Goal: Task Accomplishment & Management: Use online tool/utility

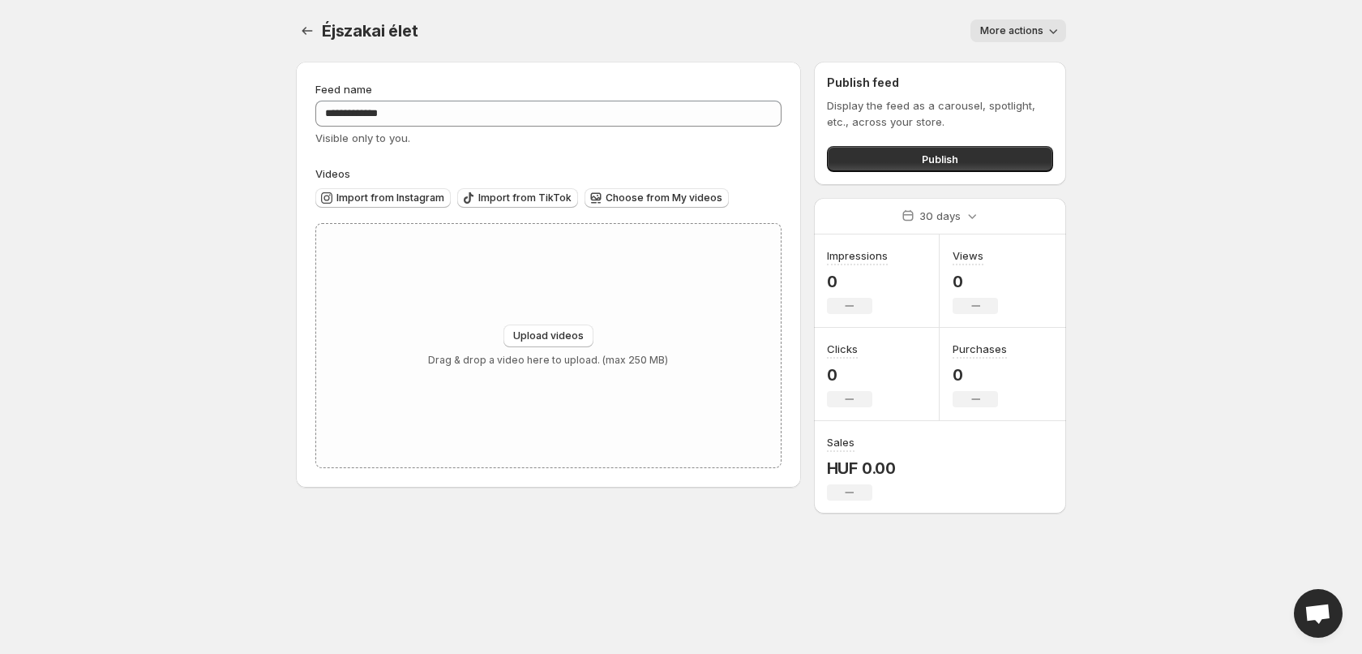
click at [308, 34] on icon "Settings" at bounding box center [307, 31] width 16 height 16
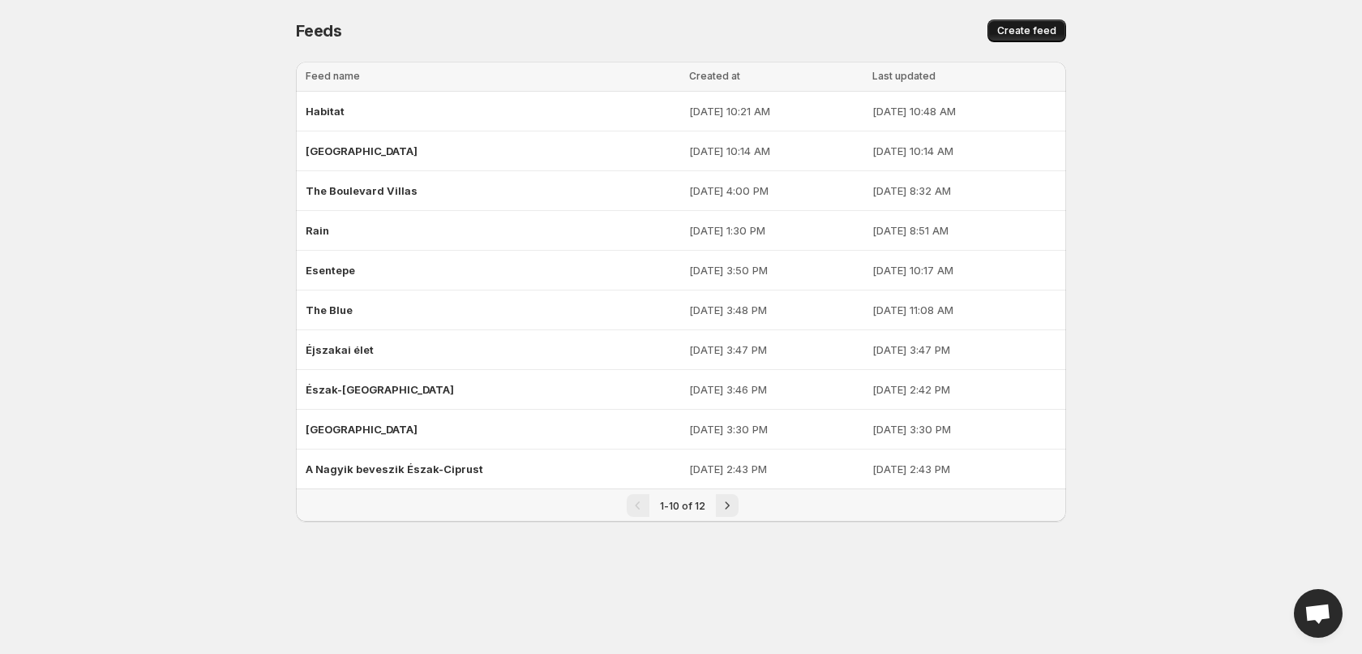
click at [1035, 24] on button "Create feed" at bounding box center [1027, 30] width 79 height 23
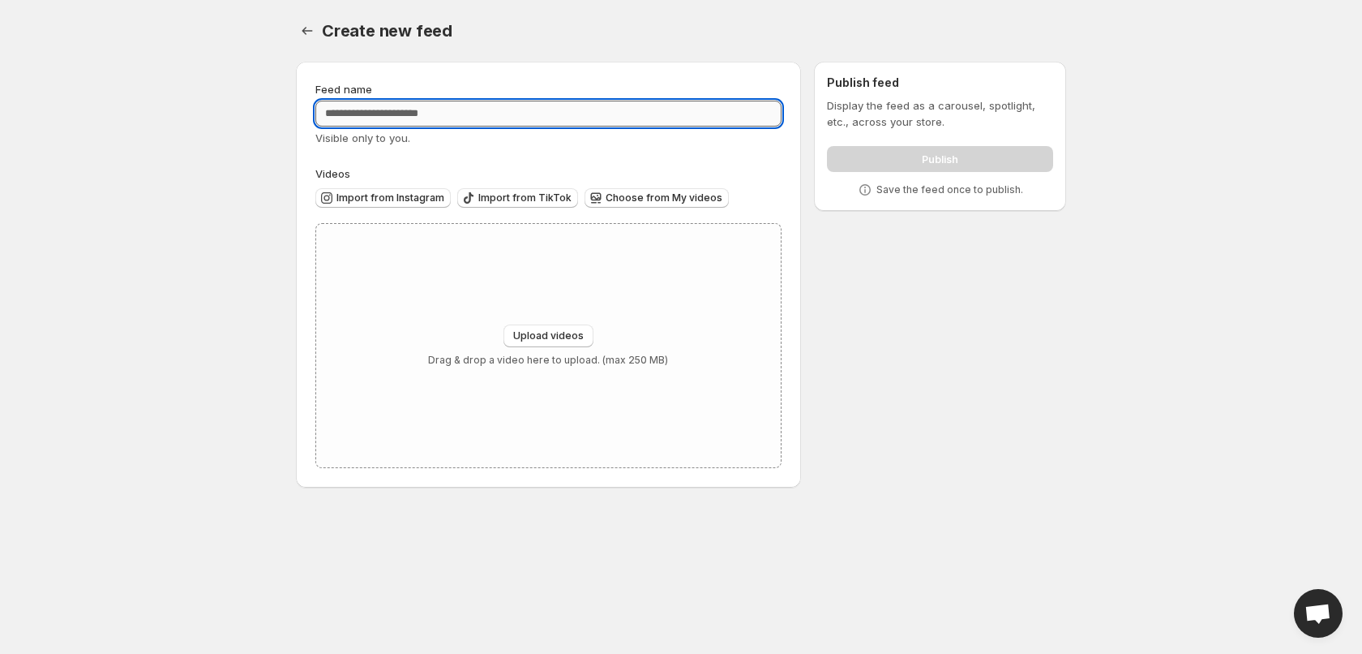
click at [417, 114] on input "Feed name" at bounding box center [548, 114] width 466 height 26
type input "********"
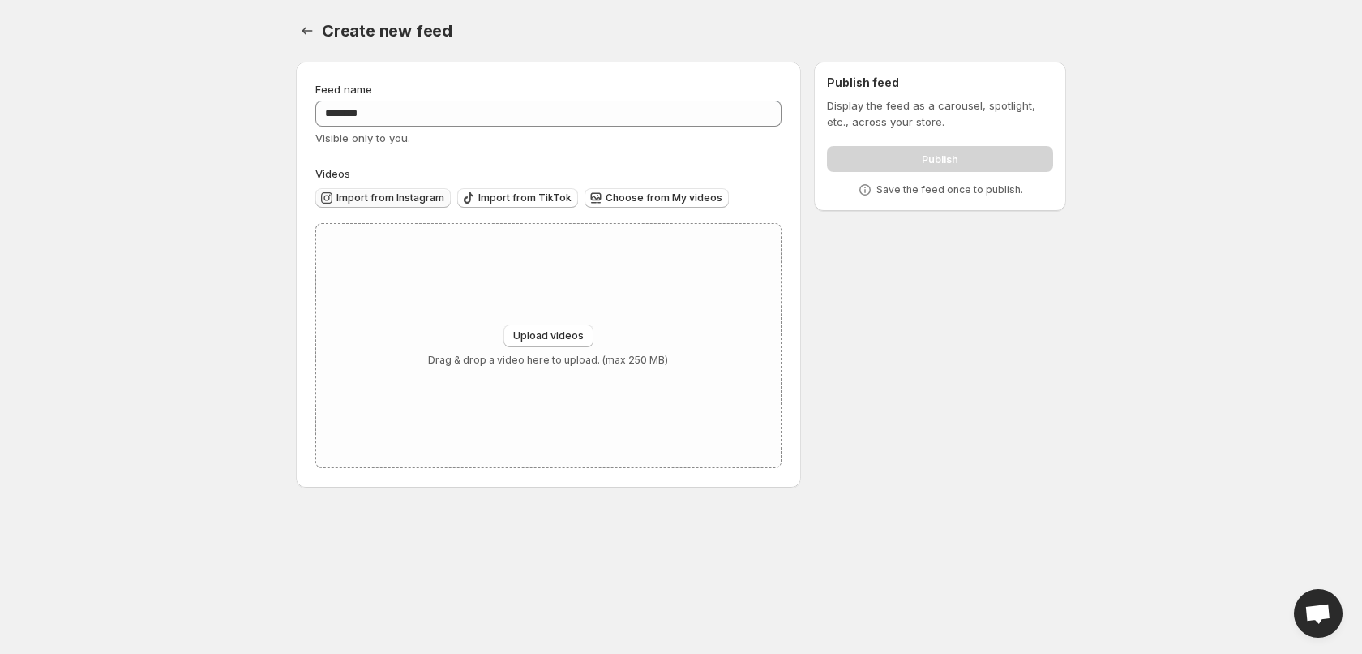
click at [397, 196] on span "Import from Instagram" at bounding box center [390, 197] width 108 height 13
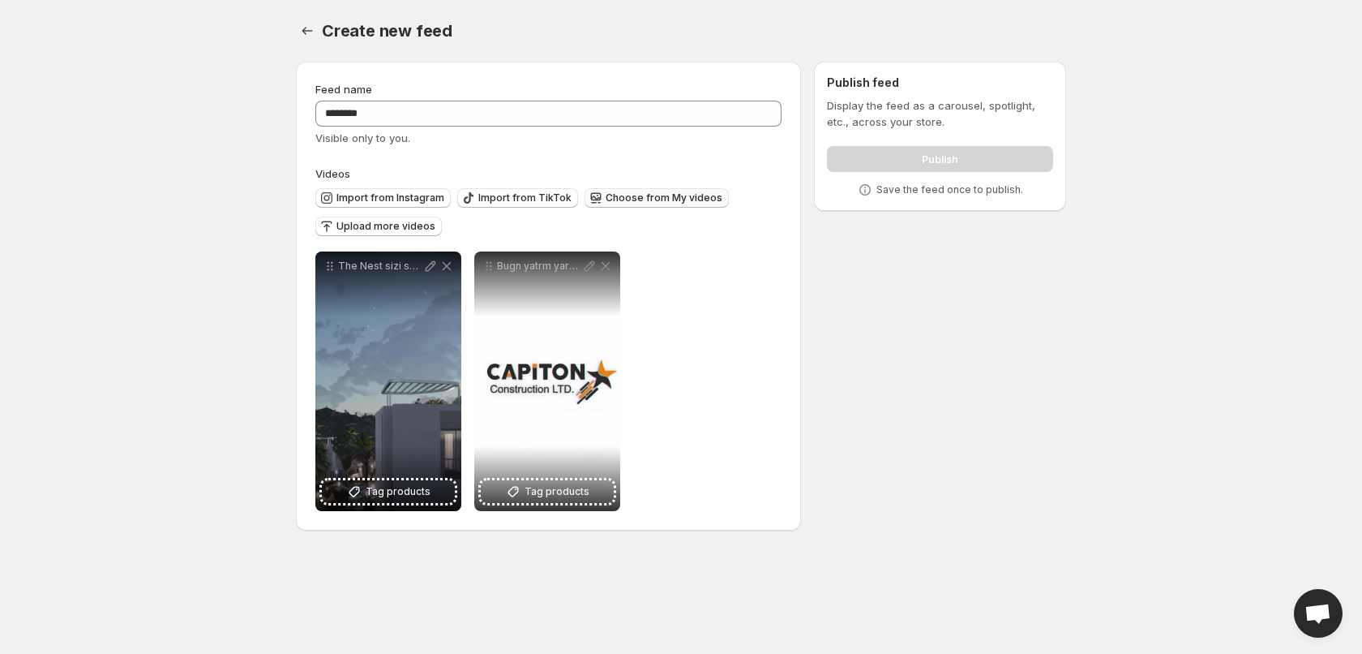
click at [657, 199] on span "Choose from My videos" at bounding box center [664, 197] width 117 height 13
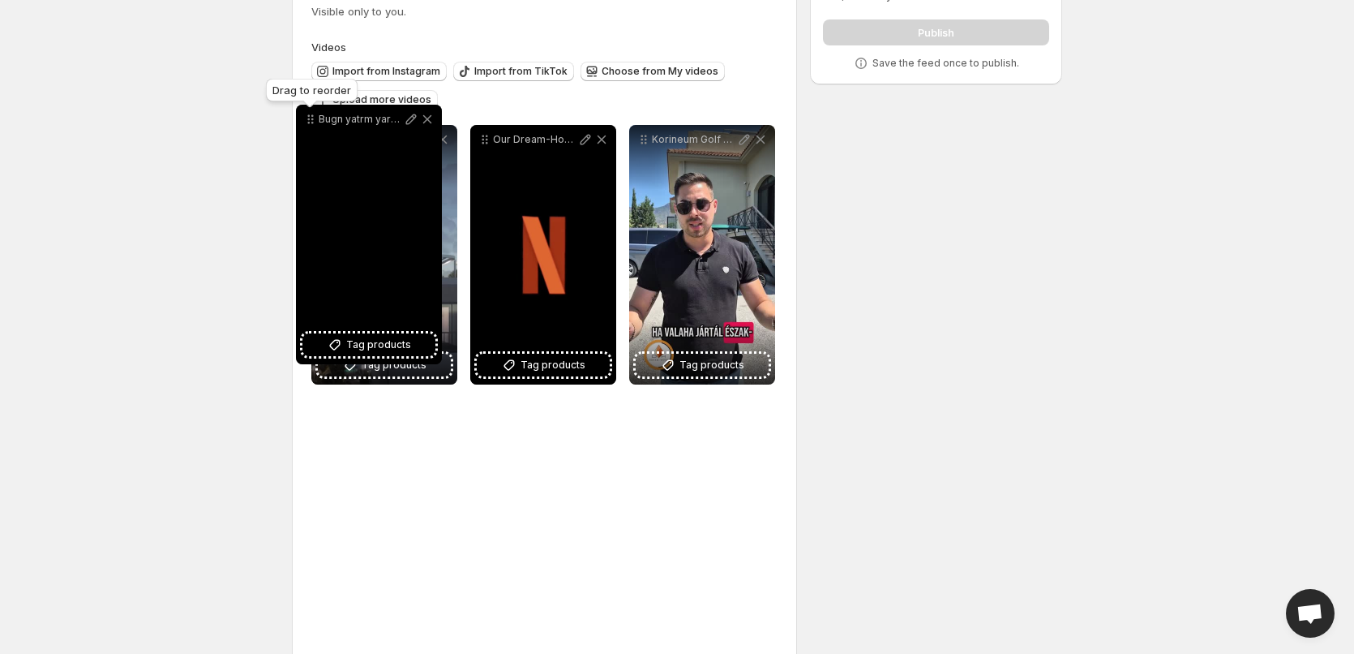
scroll to position [121, 0]
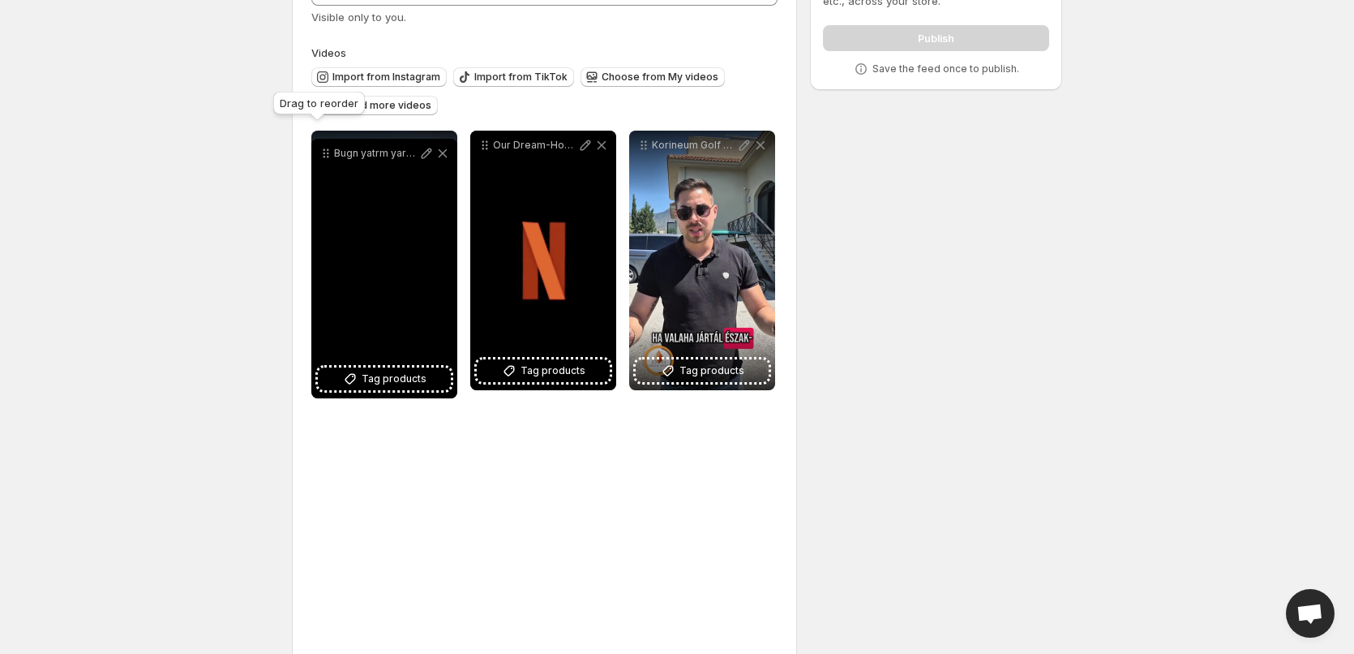
drag, startPoint x: 327, startPoint y: 374, endPoint x: 331, endPoint y: 158, distance: 215.7
click at [331, 158] on icon at bounding box center [326, 153] width 16 height 16
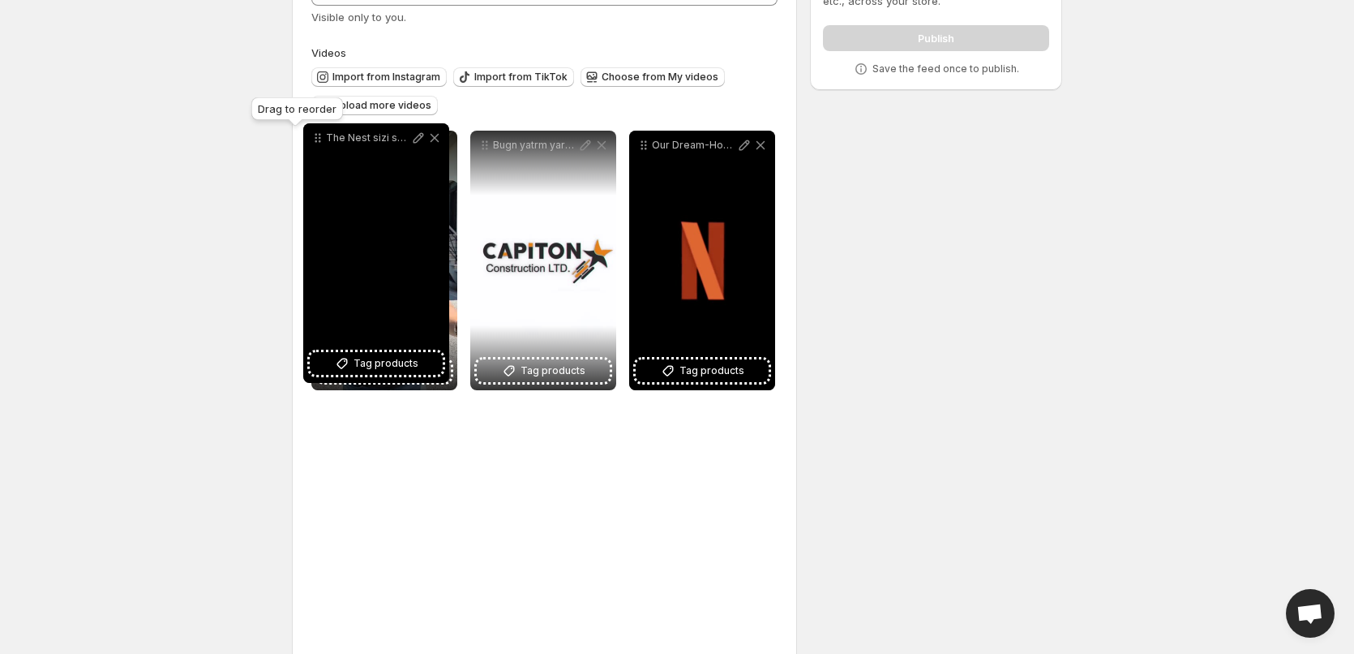
drag, startPoint x: 326, startPoint y: 403, endPoint x: 315, endPoint y: 142, distance: 261.3
click at [315, 142] on icon at bounding box center [316, 141] width 2 height 2
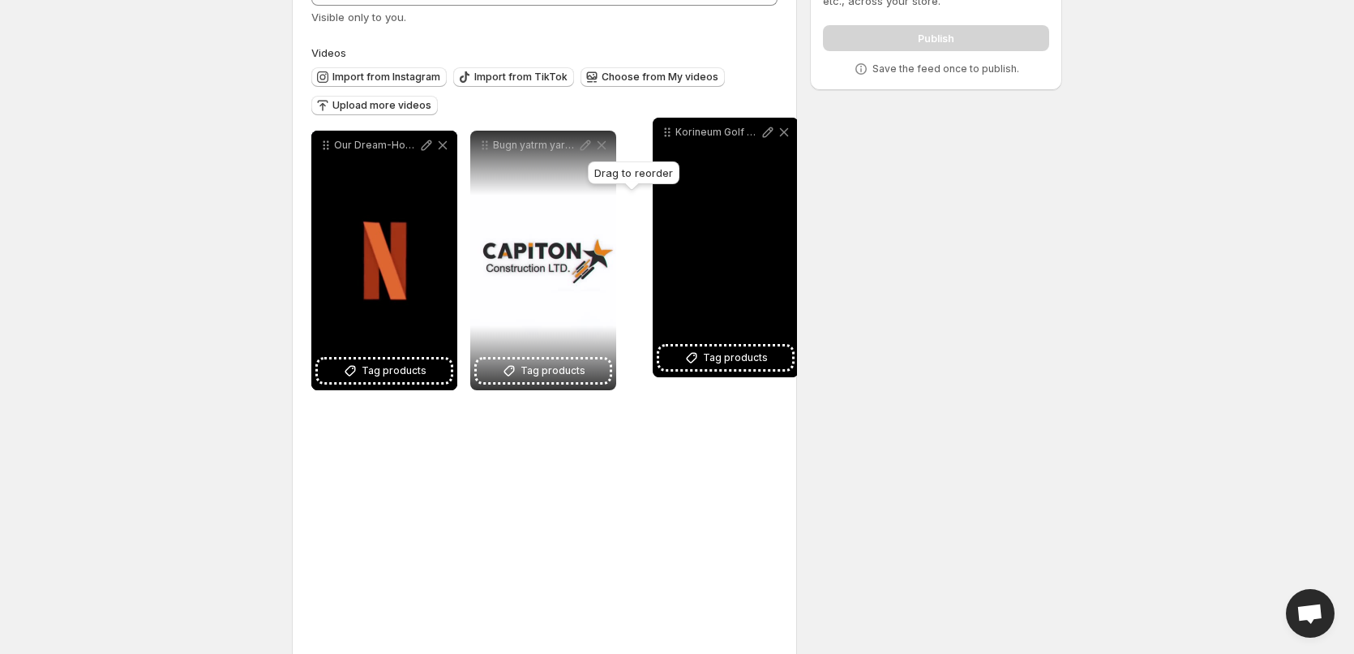
drag, startPoint x: 324, startPoint y: 418, endPoint x: 666, endPoint y: 133, distance: 445.0
click at [666, 133] on icon at bounding box center [666, 132] width 2 height 2
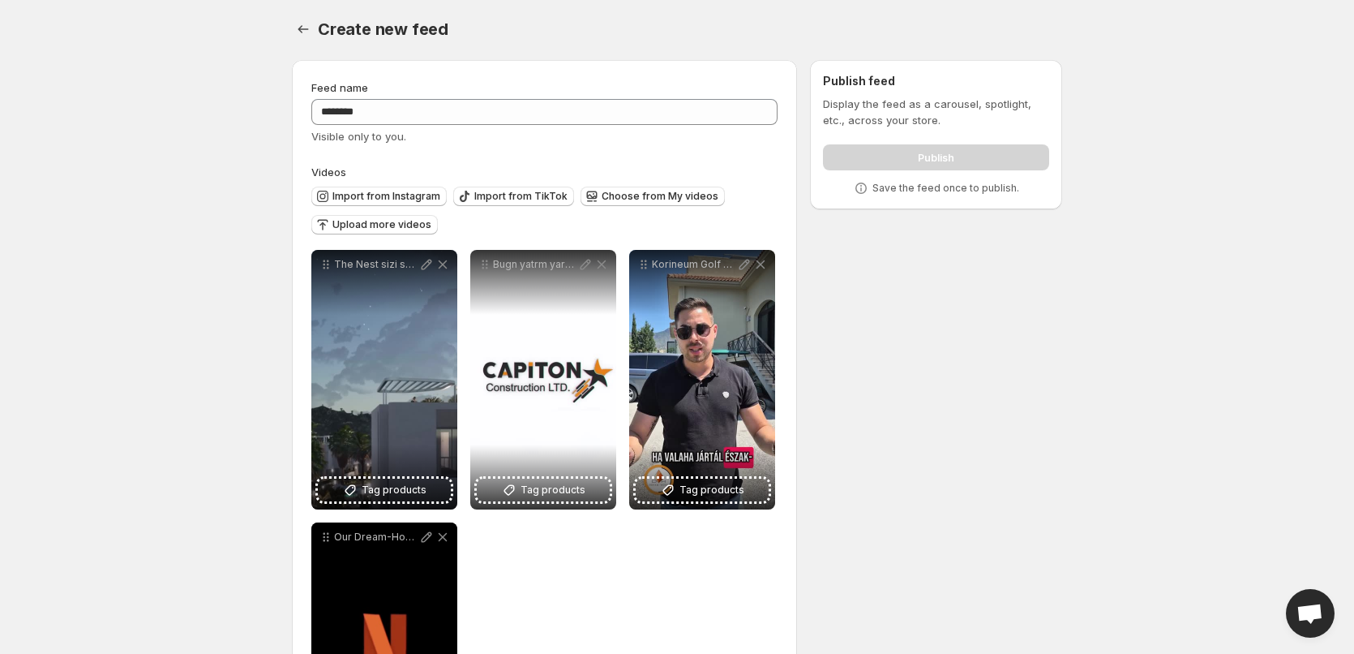
scroll to position [0, 0]
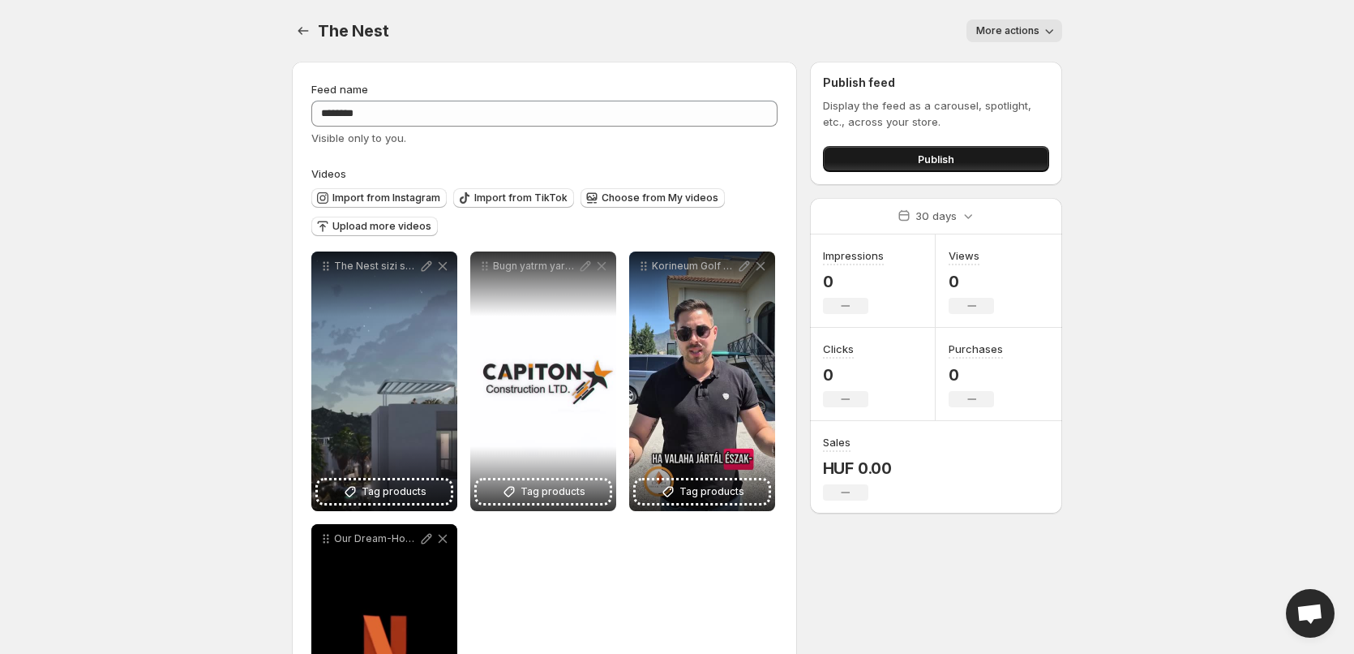
click at [967, 148] on button "Publish" at bounding box center [936, 159] width 226 height 26
click at [311, 33] on icon "Settings" at bounding box center [303, 31] width 16 height 16
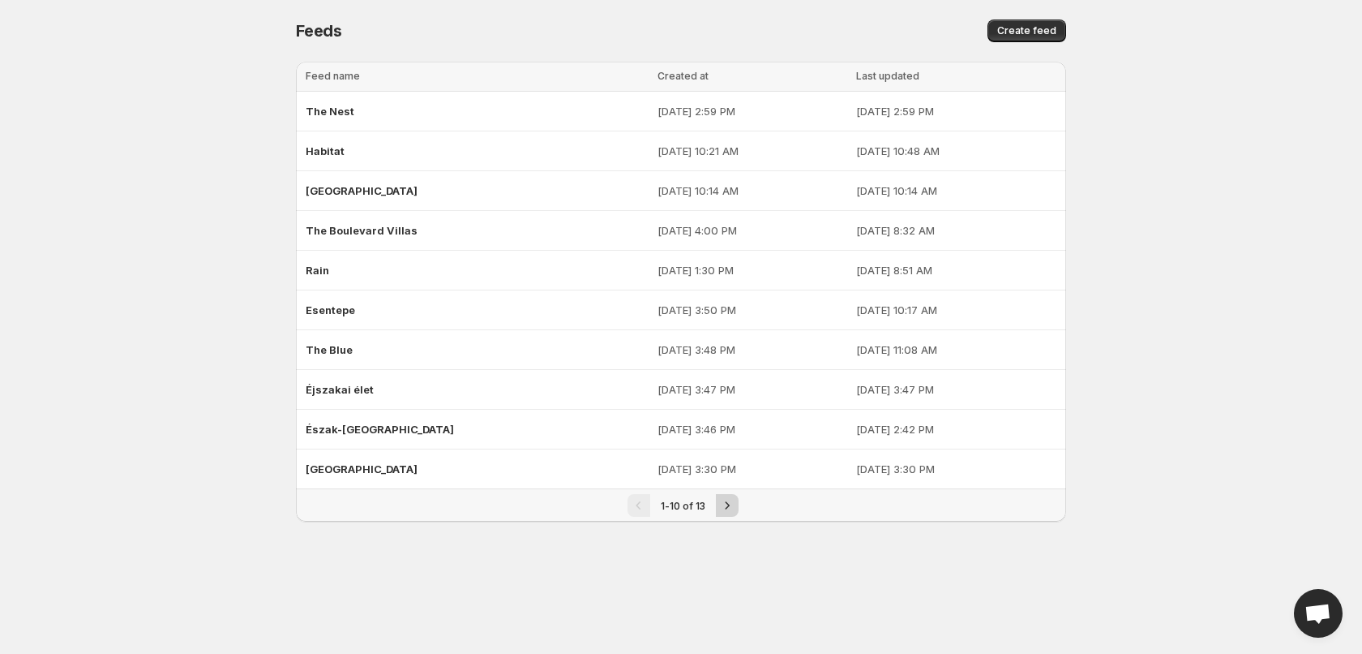
click at [731, 513] on button "Next" at bounding box center [727, 505] width 23 height 23
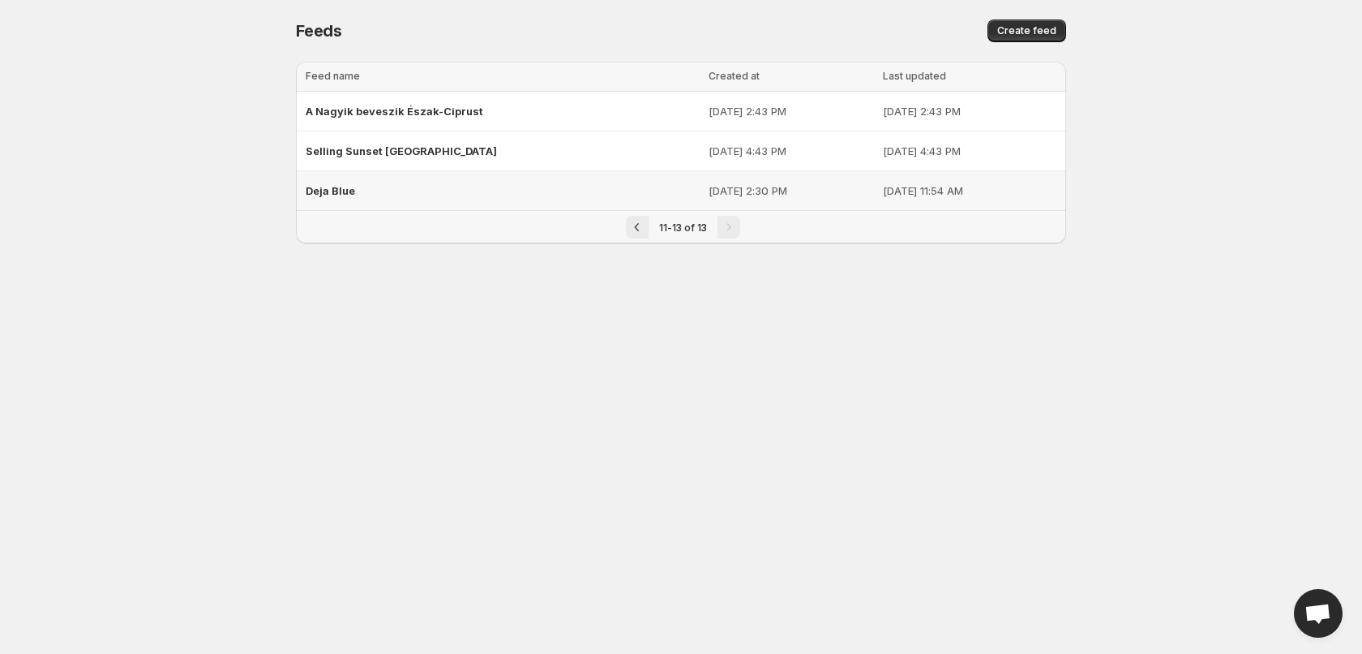
click at [425, 207] on td "Deja Blue" at bounding box center [500, 191] width 408 height 40
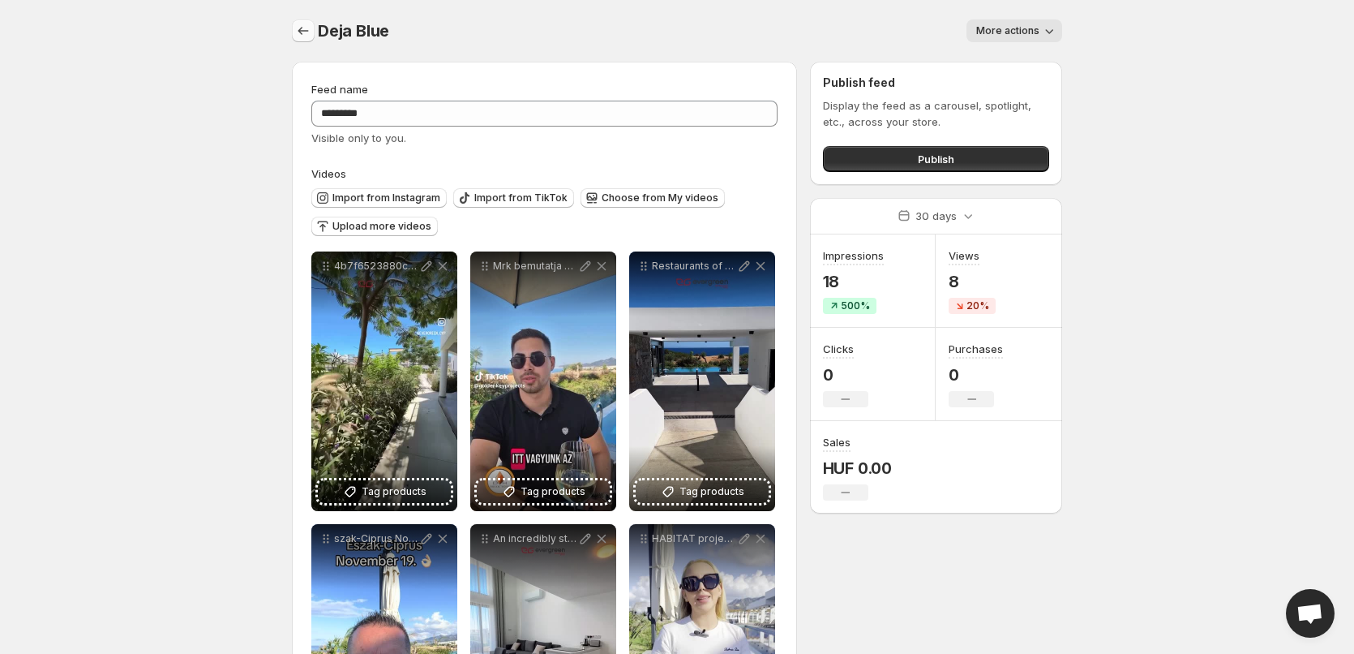
click at [303, 29] on icon "Settings" at bounding box center [303, 31] width 16 height 16
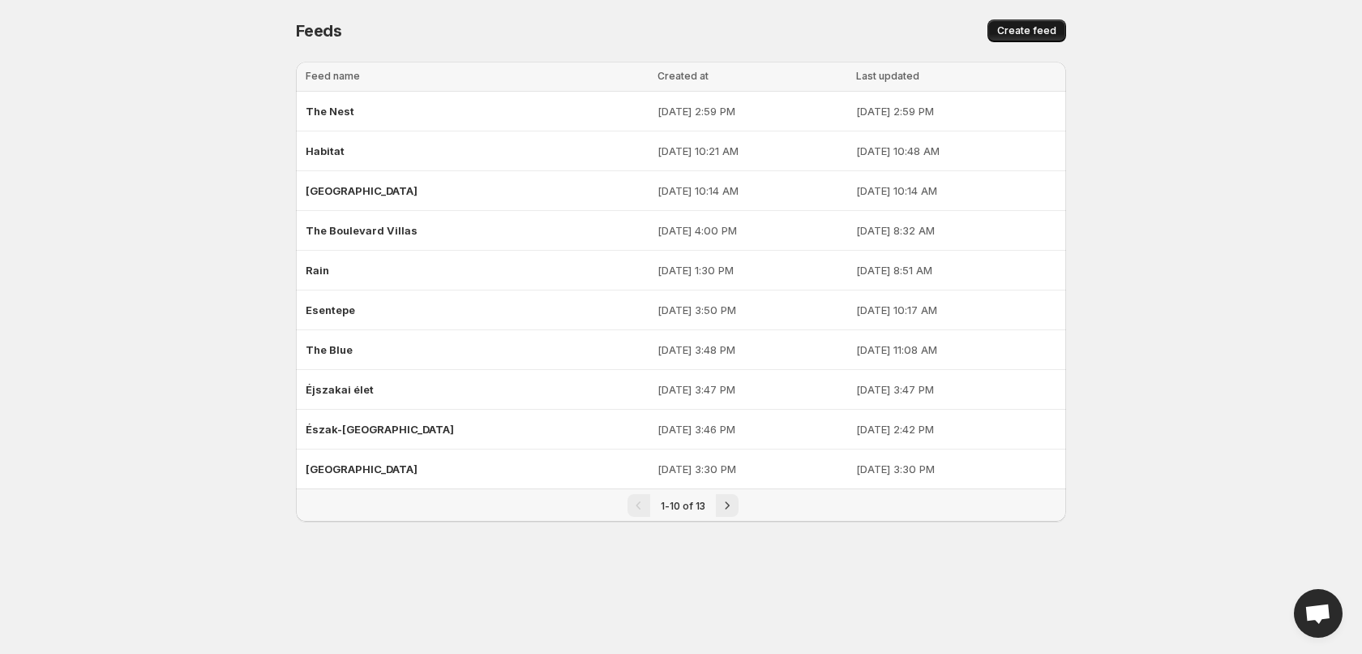
click at [1032, 32] on span "Create feed" at bounding box center [1026, 30] width 59 height 13
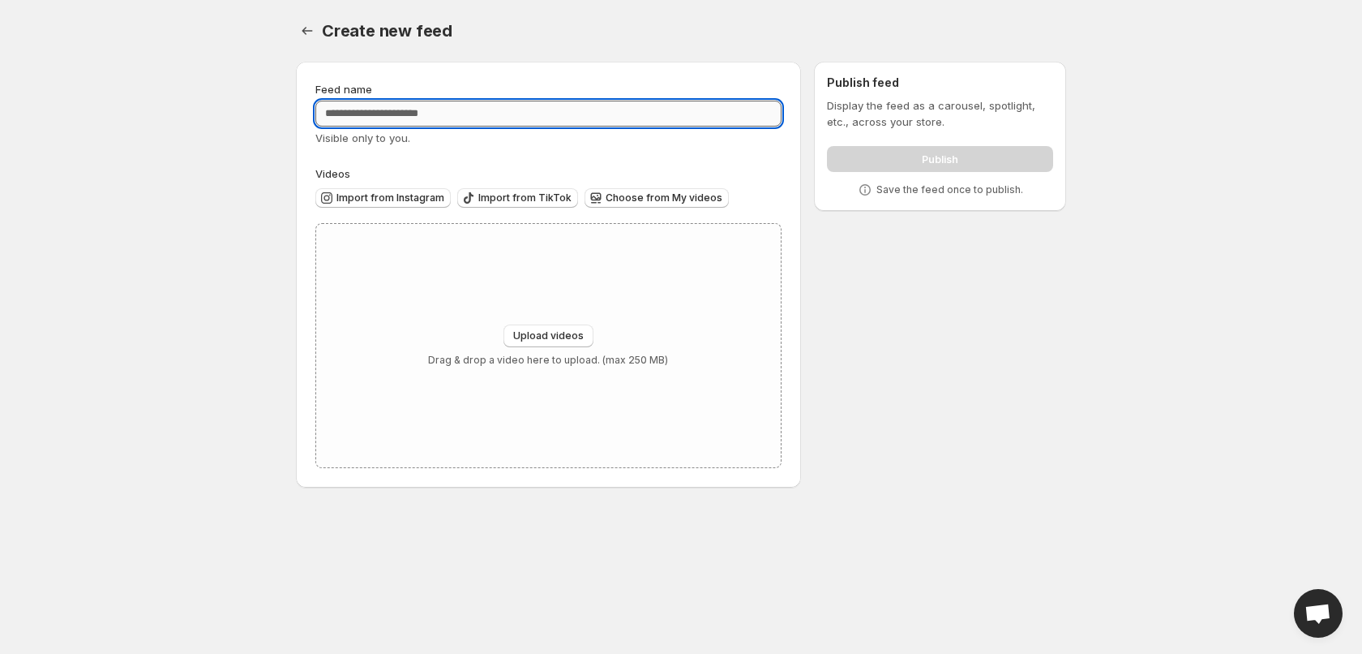
click at [614, 109] on input "Feed name" at bounding box center [548, 114] width 466 height 26
click at [531, 108] on input "**********" at bounding box center [548, 114] width 466 height 26
type input "**********"
click at [572, 332] on span "Upload videos" at bounding box center [548, 335] width 71 height 13
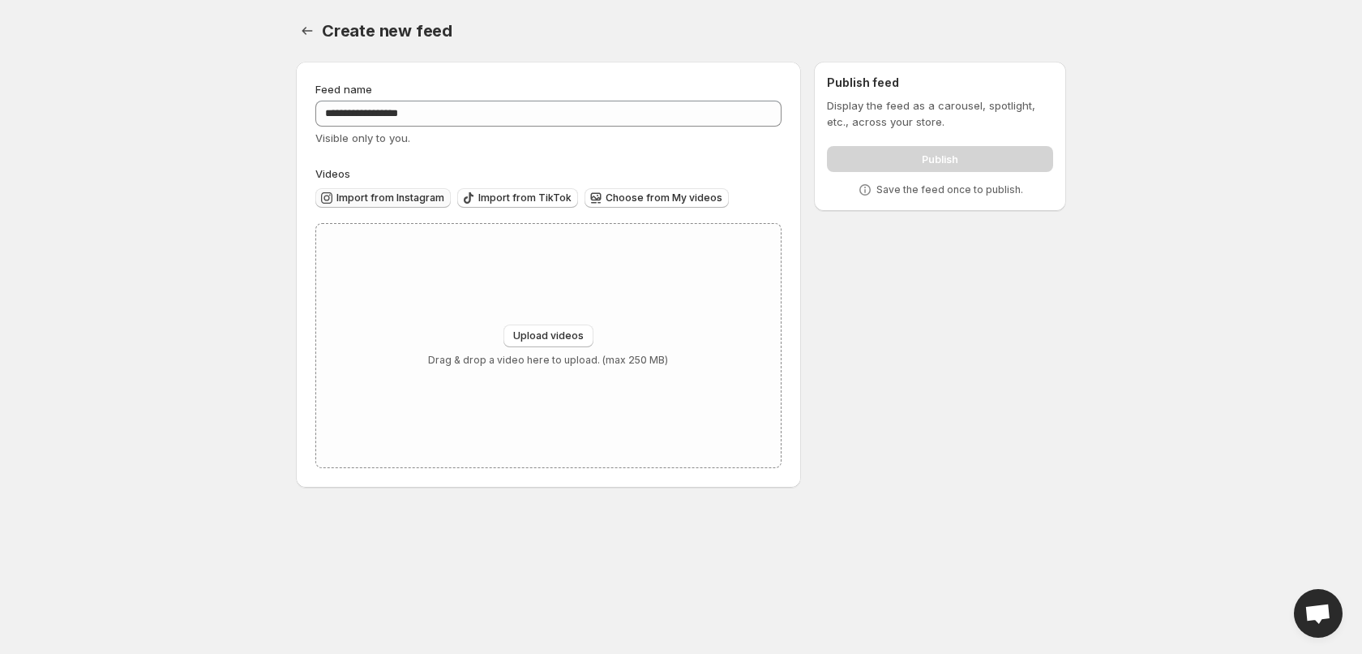
click at [413, 195] on span "Import from Instagram" at bounding box center [390, 197] width 108 height 13
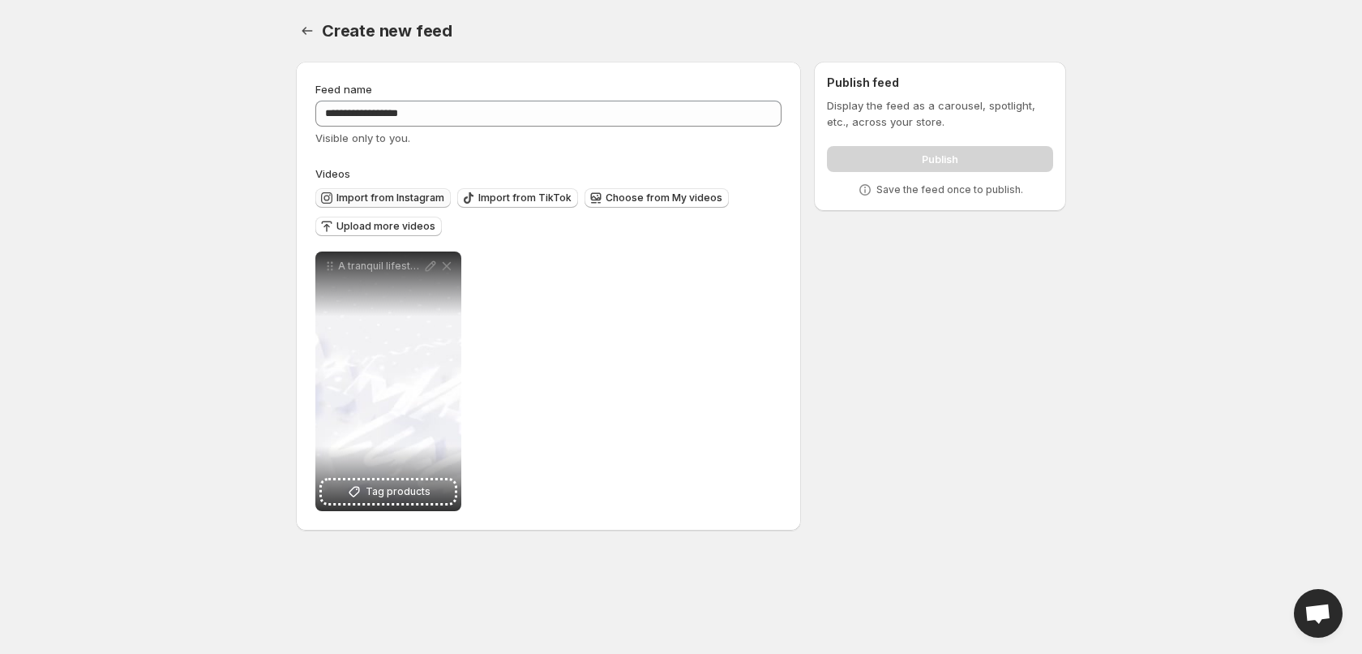
click at [366, 199] on span "Import from Instagram" at bounding box center [390, 197] width 108 height 13
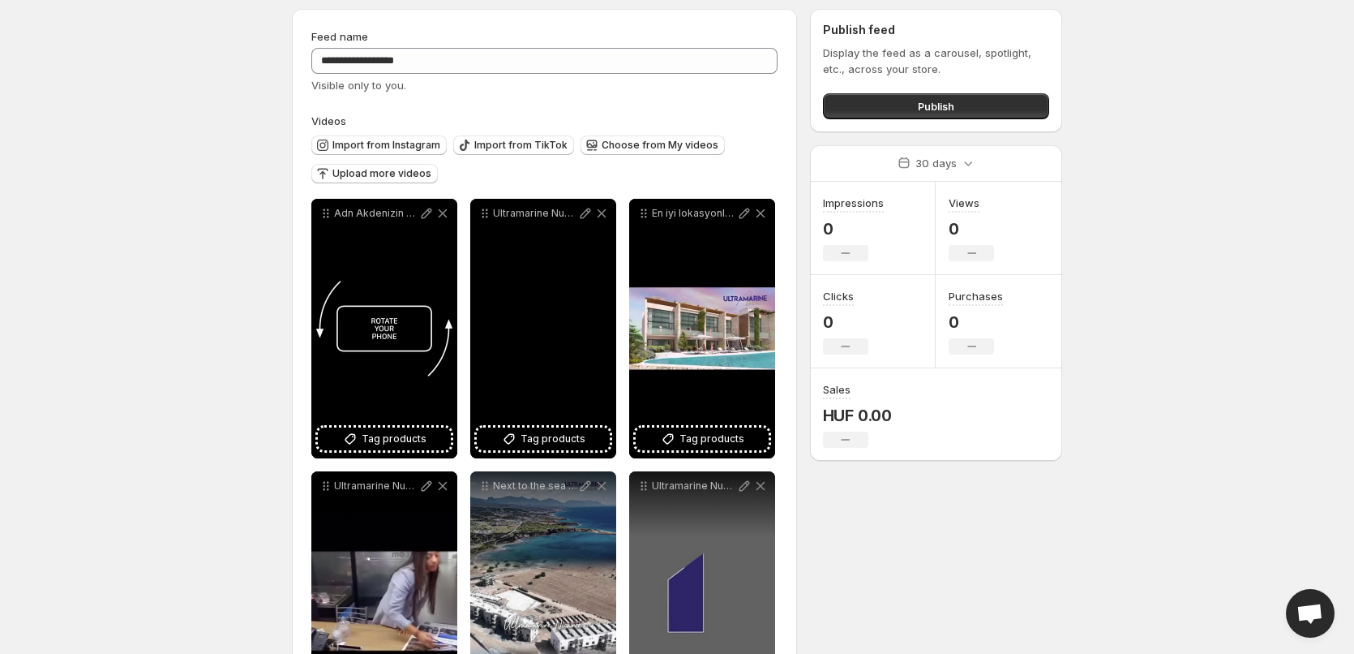
scroll to position [81, 0]
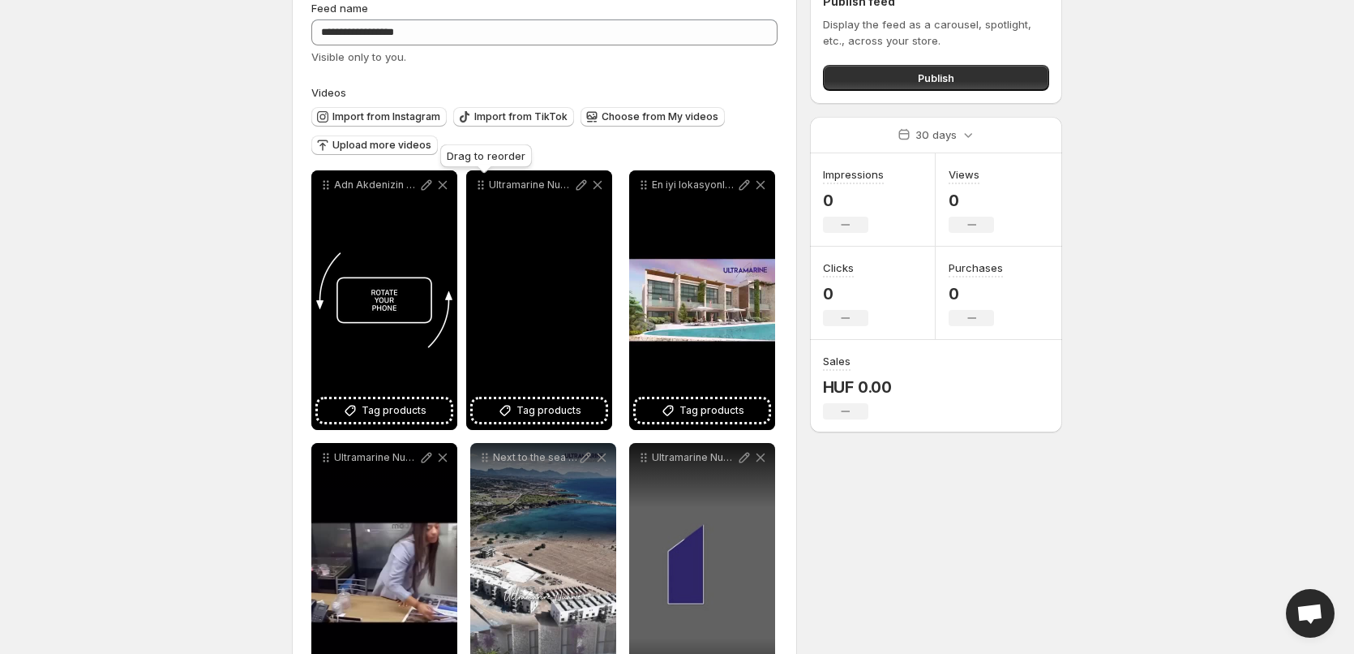
click at [483, 186] on icon at bounding box center [481, 185] width 16 height 16
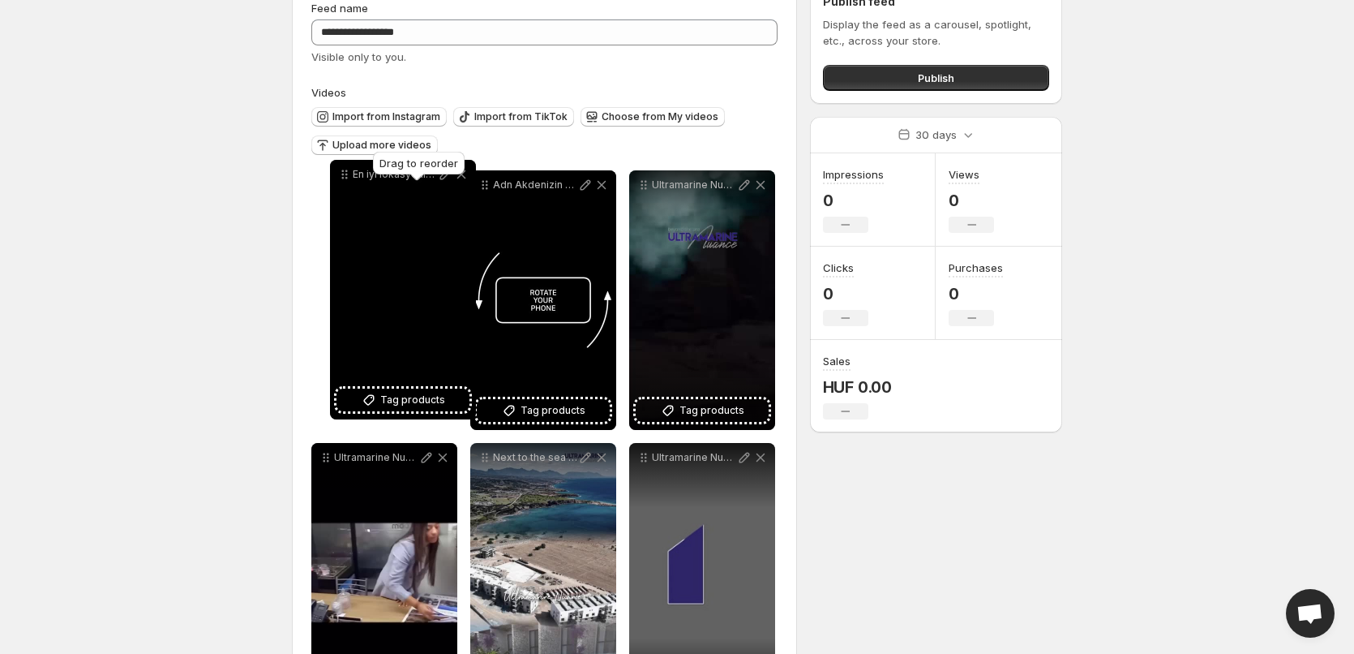
drag, startPoint x: 642, startPoint y: 184, endPoint x: 343, endPoint y: 174, distance: 299.4
click at [343, 174] on icon at bounding box center [343, 175] width 2 height 2
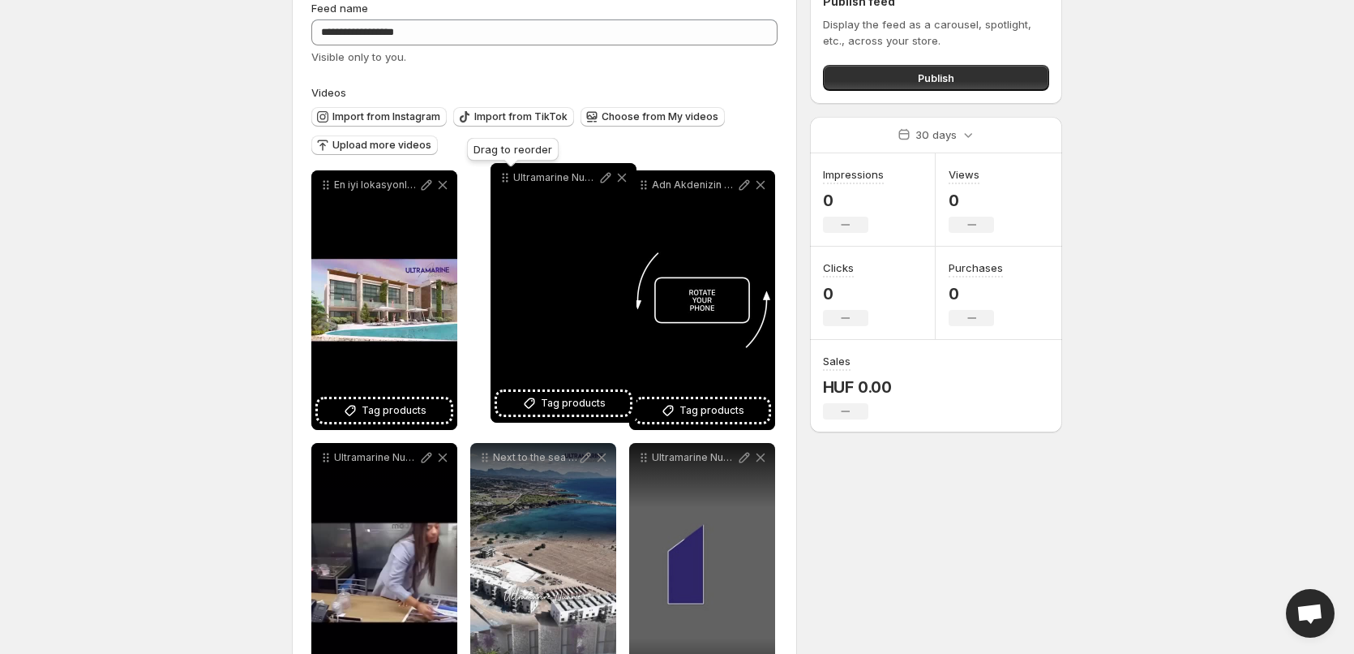
drag, startPoint x: 641, startPoint y: 191, endPoint x: 503, endPoint y: 183, distance: 138.8
click at [503, 183] on icon at bounding box center [505, 177] width 16 height 16
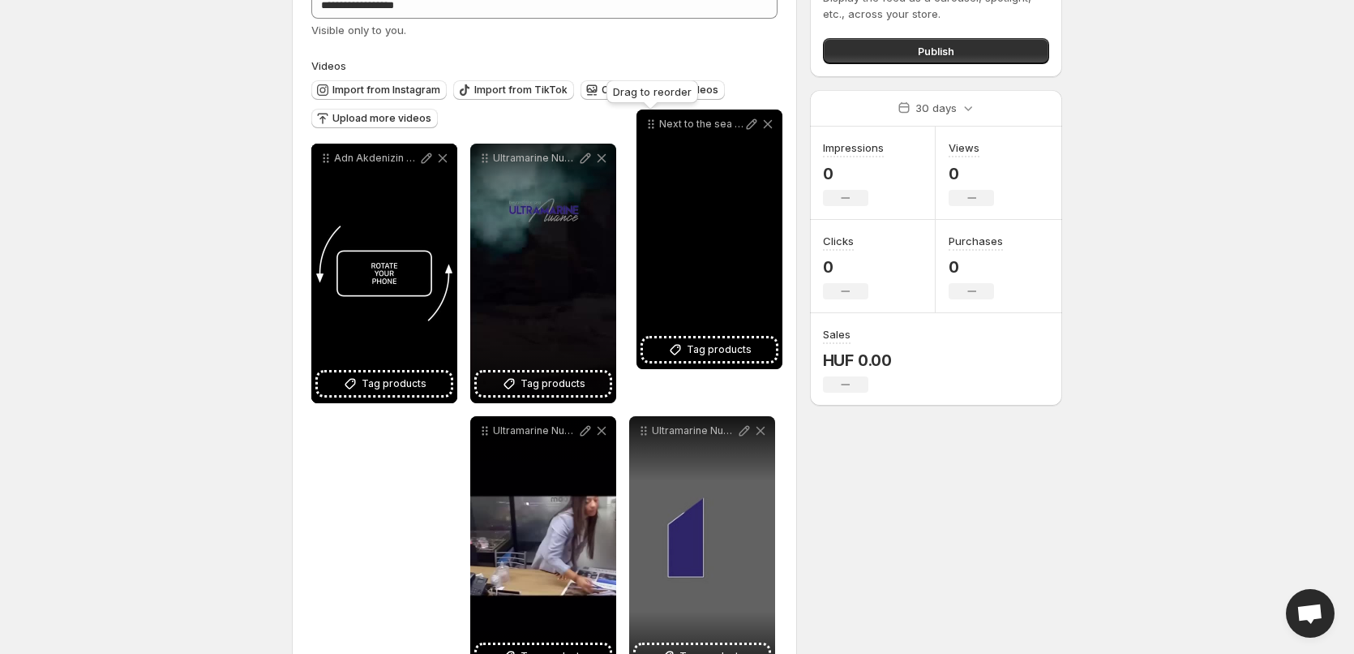
scroll to position [105, 0]
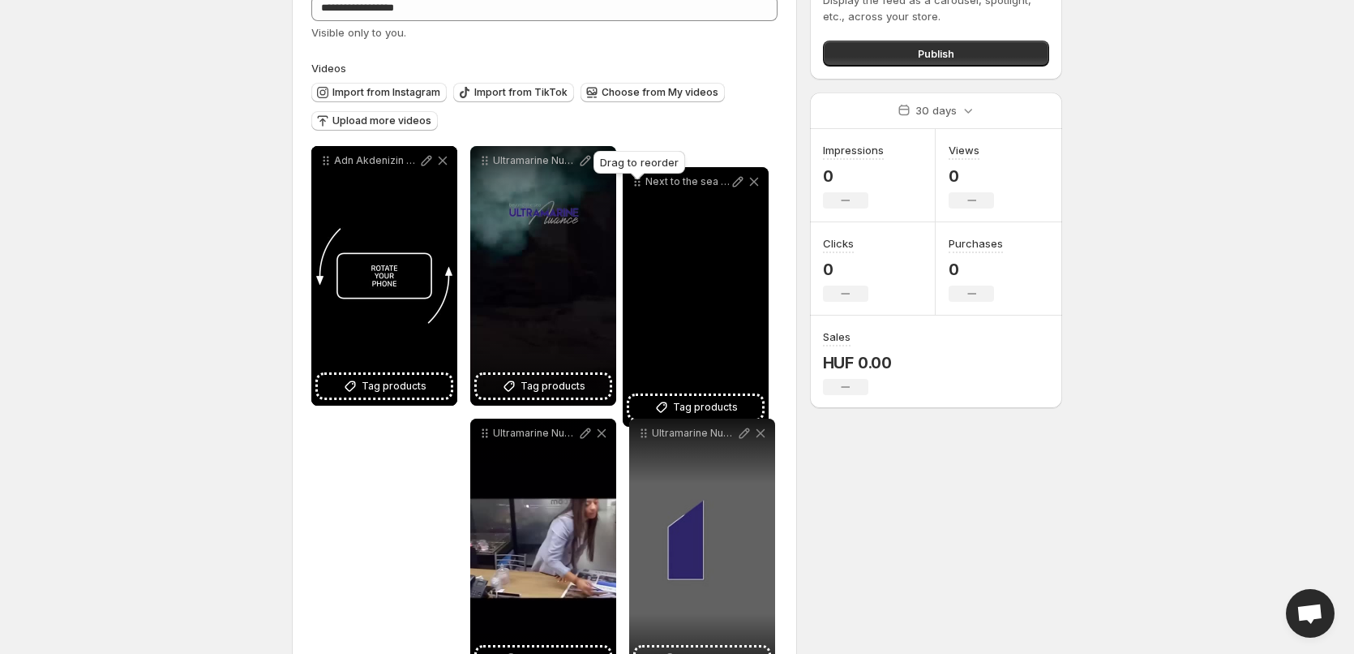
drag, startPoint x: 484, startPoint y: 298, endPoint x: 636, endPoint y: 182, distance: 191.5
click at [636, 182] on body "**********" at bounding box center [677, 222] width 1354 height 654
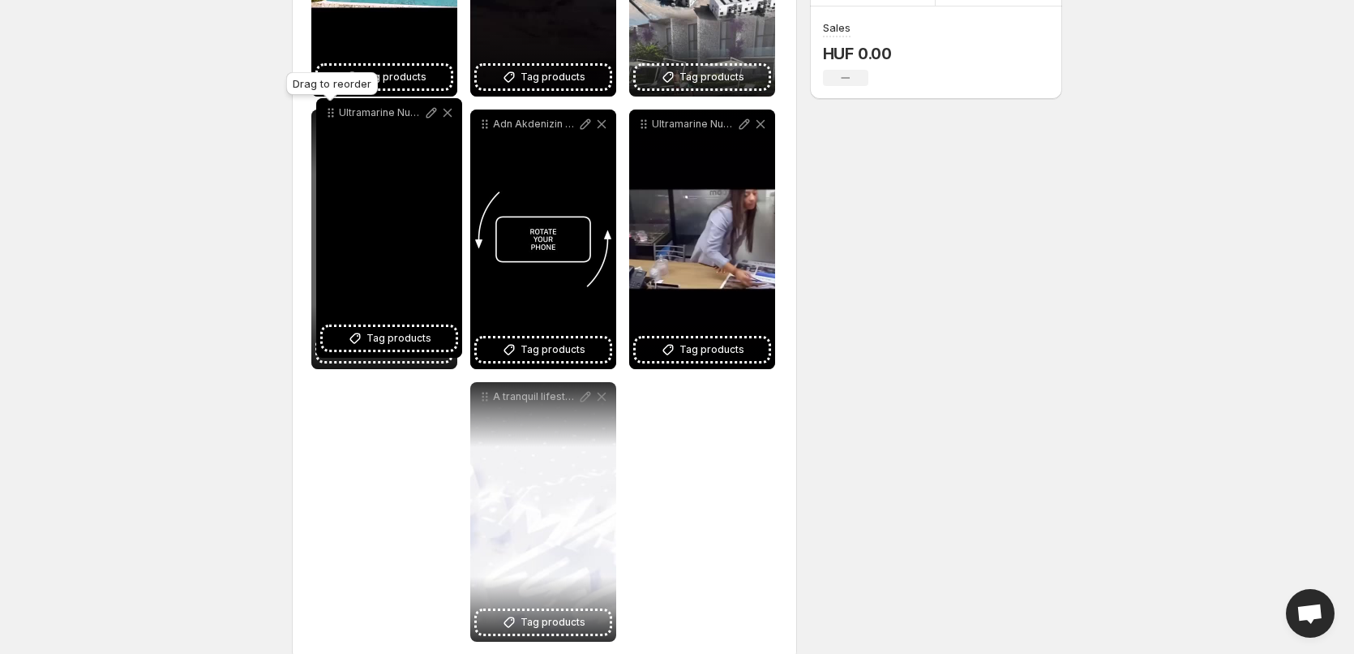
scroll to position [406, 0]
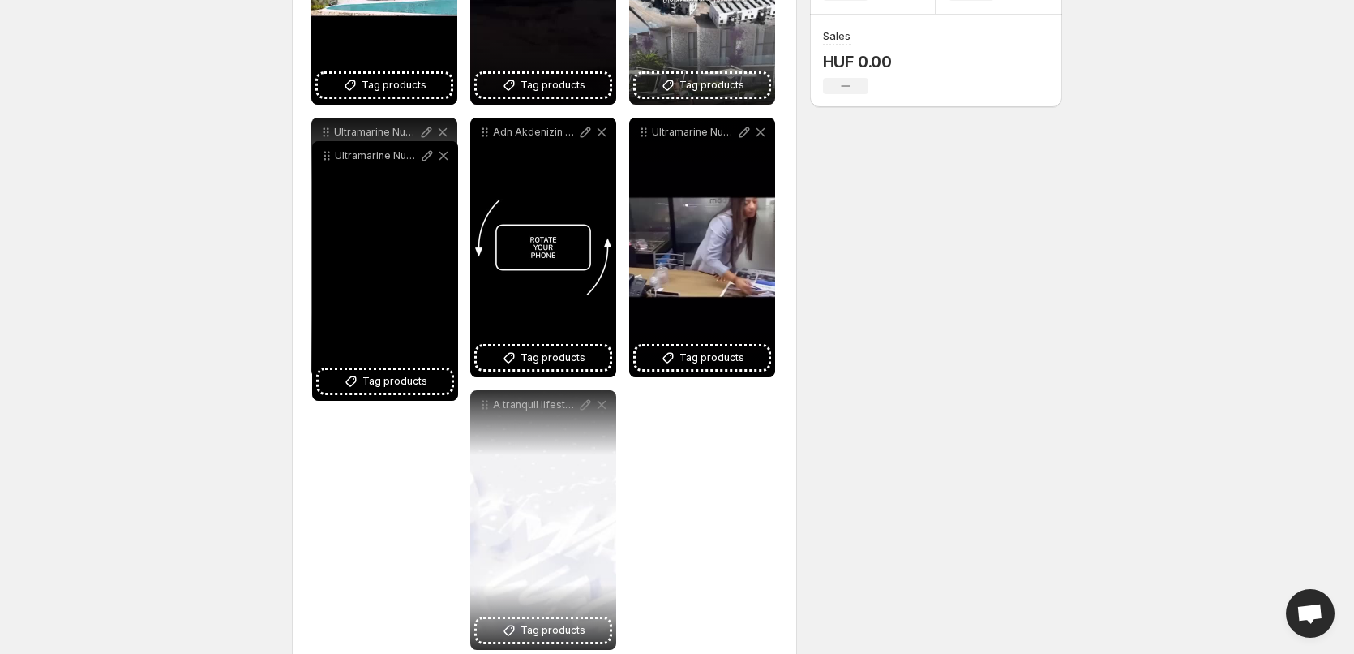
drag, startPoint x: 327, startPoint y: 375, endPoint x: 328, endPoint y: 170, distance: 205.1
click at [328, 164] on icon at bounding box center [327, 156] width 16 height 16
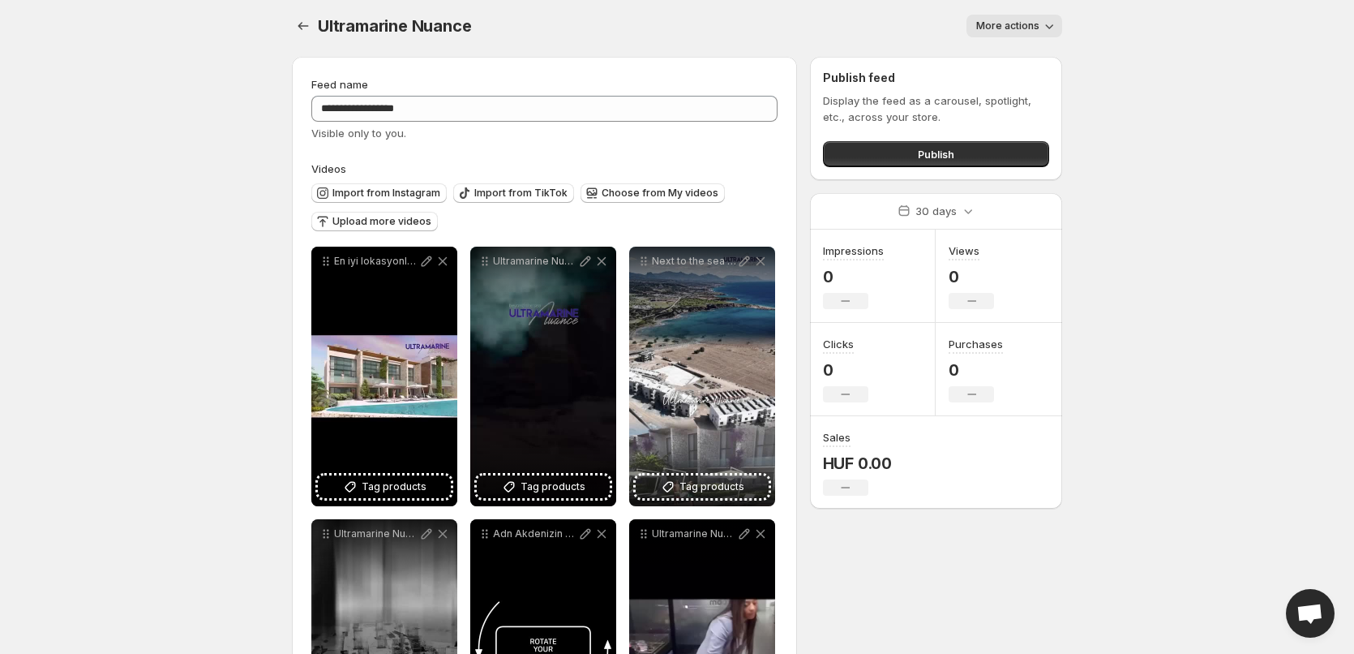
scroll to position [0, 0]
